Goal: Check status: Check status

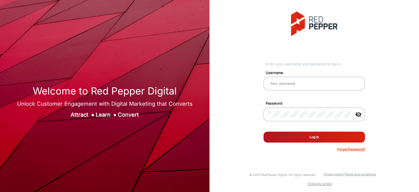
type input "[PERSON_NAME]"
click at [280, 133] on button "Log In" at bounding box center [315, 137] width 102 height 11
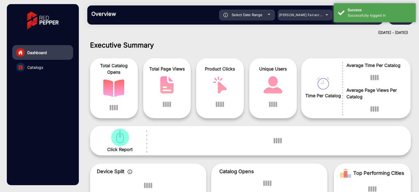
scroll to position [4, 0]
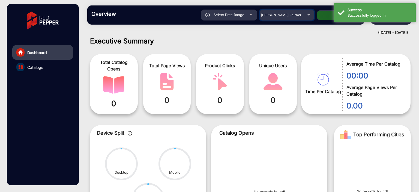
click at [284, 19] on mat-select "[PERSON_NAME] Fairacre Farms" at bounding box center [287, 15] width 55 height 11
click at [284, 18] on mat-select "[PERSON_NAME] Fairacre Farms" at bounding box center [287, 15] width 55 height 11
click at [284, 15] on span "[PERSON_NAME] Fairacre Farms" at bounding box center [288, 15] width 54 height 4
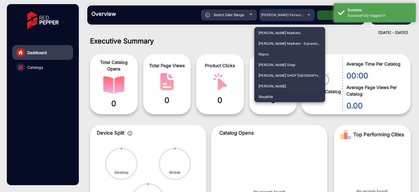
scroll to position [1354, 0]
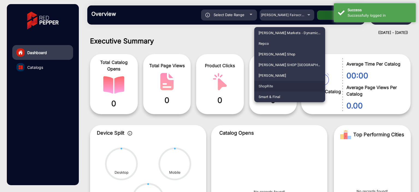
drag, startPoint x: 280, startPoint y: 87, endPoint x: 283, endPoint y: 84, distance: 3.9
click at [281, 87] on mat-option "ShopRite" at bounding box center [290, 86] width 71 height 11
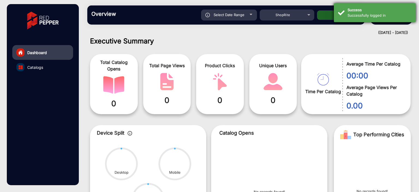
click at [351, 8] on div "Success" at bounding box center [380, 9] width 64 height 5
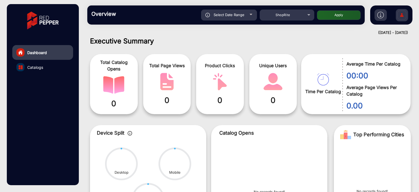
click at [345, 12] on button "Apply" at bounding box center [339, 15] width 44 height 10
type input "[DATE]"
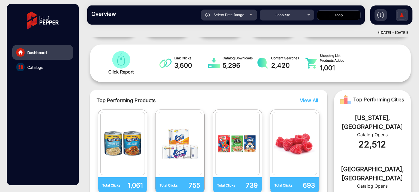
scroll to position [86, 0]
